Goal: Communication & Community: Answer question/provide support

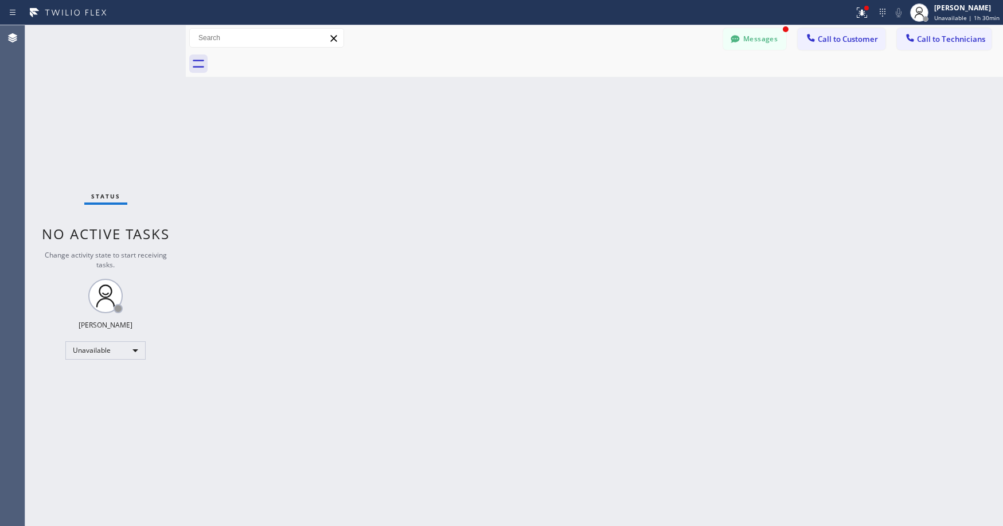
click at [733, 36] on icon at bounding box center [735, 38] width 11 height 11
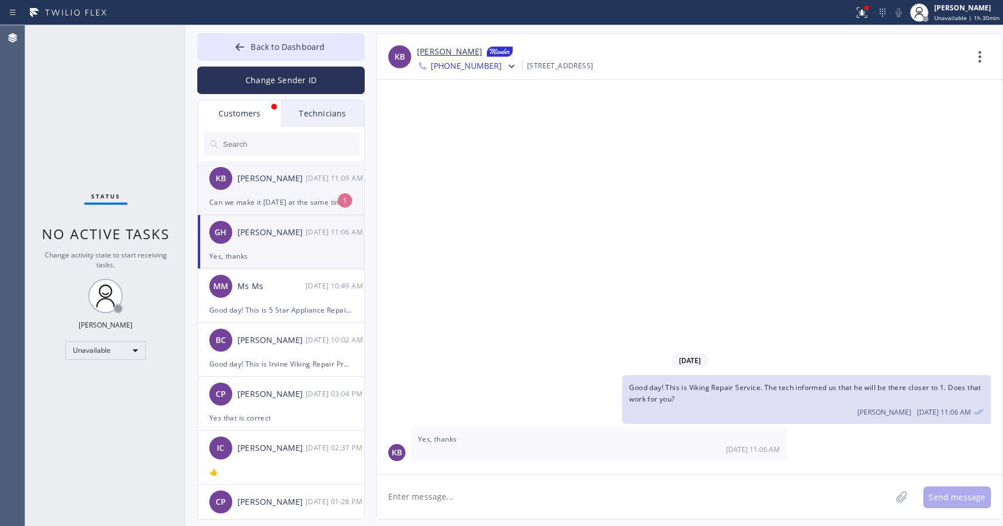
click at [263, 186] on div "KB [PERSON_NAME] [DATE] 11:09 AM" at bounding box center [282, 178] width 168 height 34
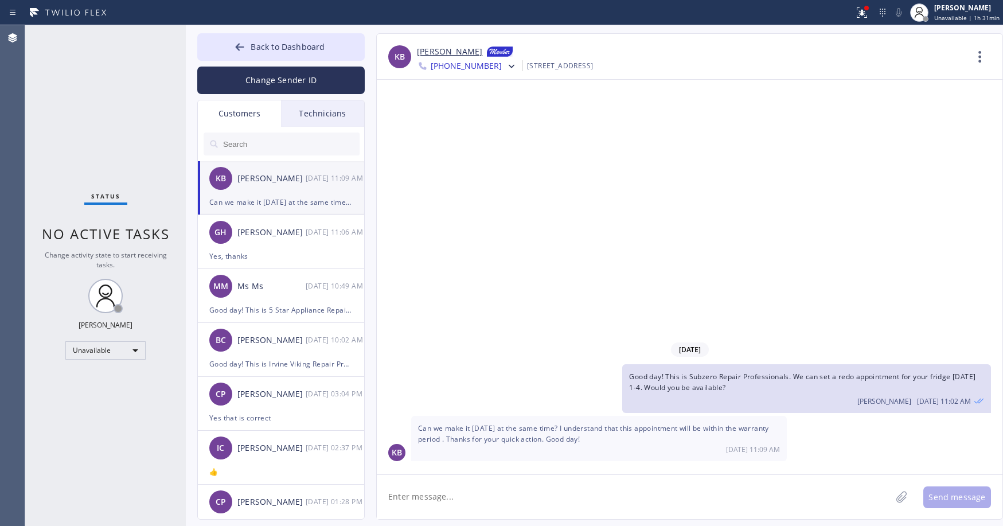
click at [484, 498] on textarea at bounding box center [634, 497] width 515 height 44
type textarea "[DATE] we can do 12-3. Does that work?"
click at [958, 501] on button "Send message" at bounding box center [958, 497] width 68 height 22
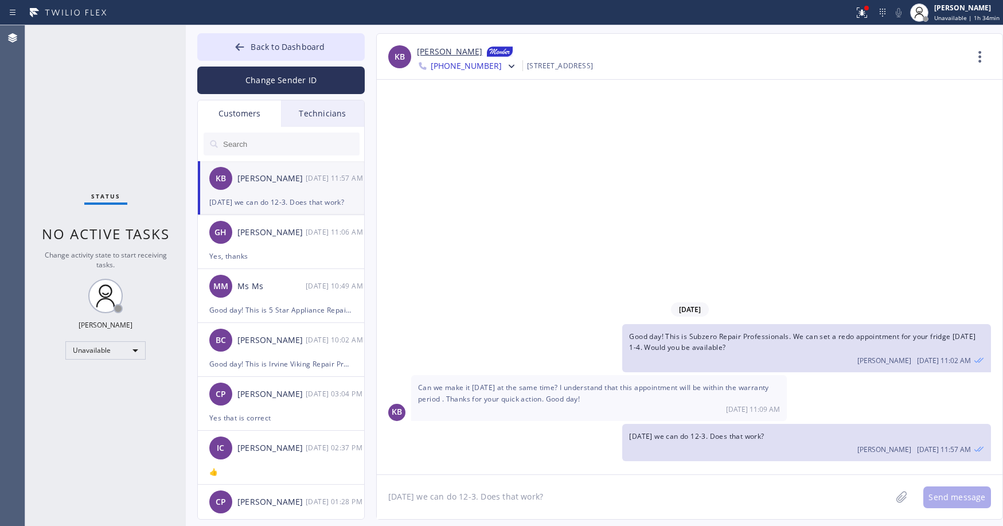
click at [79, 84] on div "Status No active tasks Change activity state to start receiving tasks. [PERSON_…" at bounding box center [105, 275] width 161 height 501
click at [283, 43] on span "Back to Dashboard" at bounding box center [288, 46] width 74 height 11
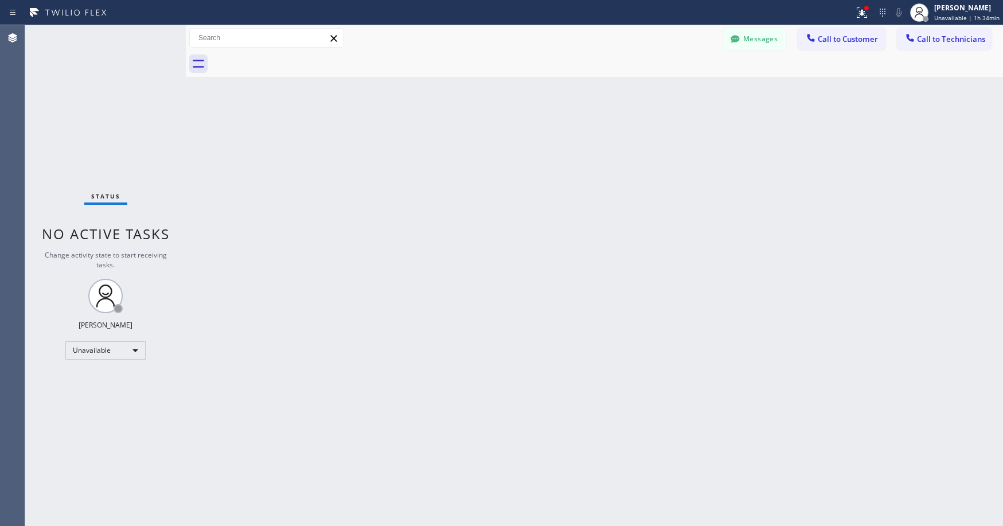
click at [111, 105] on div "Status No active tasks Change activity state to start receiving tasks. [PERSON_…" at bounding box center [105, 275] width 161 height 501
click at [85, 50] on div "Status No active tasks Change activity state to start receiving tasks. [PERSON_…" at bounding box center [105, 275] width 161 height 501
click at [94, 347] on div "Unavailable" at bounding box center [105, 350] width 80 height 18
click at [99, 404] on li "Break" at bounding box center [105, 410] width 78 height 14
click at [118, 107] on div "Status No active tasks Change activity state to start receiving tasks. [PERSON_…" at bounding box center [105, 275] width 161 height 501
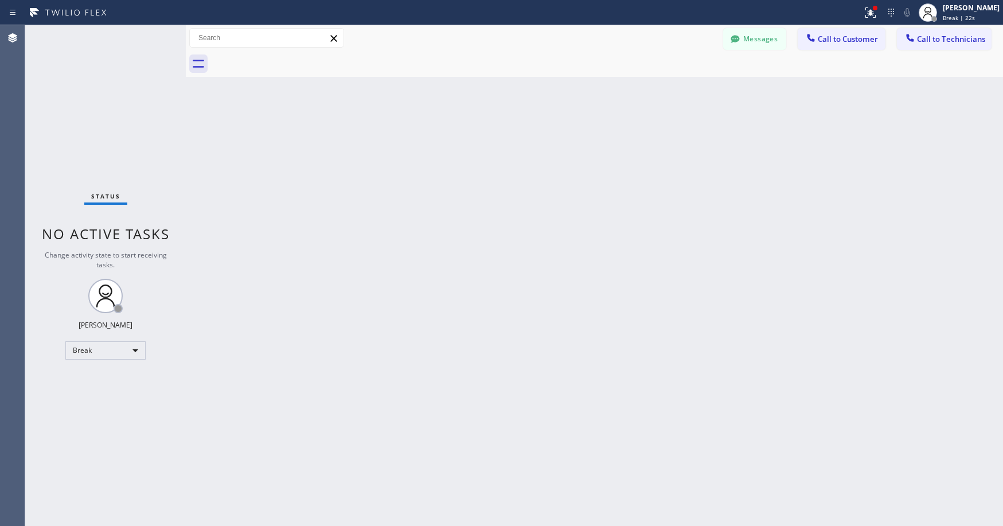
click at [123, 141] on div "Status No active tasks Change activity state to start receiving tasks. [PERSON_…" at bounding box center [105, 275] width 161 height 501
click at [116, 127] on div "Status No active tasks Change activity state to start receiving tasks. [PERSON_…" at bounding box center [105, 275] width 161 height 501
